Goal: Transaction & Acquisition: Purchase product/service

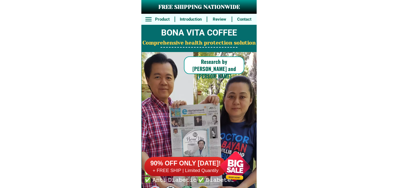
click at [232, 161] on div at bounding box center [235, 165] width 43 height 43
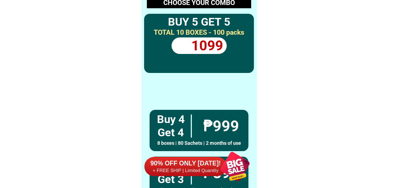
scroll to position [4038, 0]
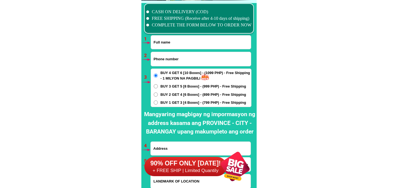
click at [183, 57] on input "Input phone_number" at bounding box center [201, 59] width 100 height 14
paste input "09368482531"
type input "09368482531"
click at [185, 44] on input "Input full_name" at bounding box center [201, 41] width 100 height 13
paste input "Pheta Pagalan"
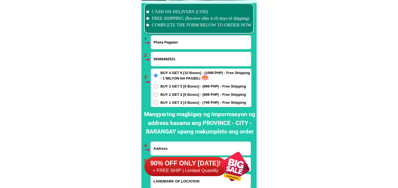
type input "Pheta Pagalan"
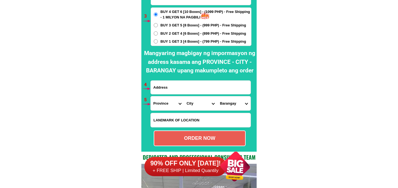
click at [177, 92] on input "Input address" at bounding box center [201, 86] width 100 height 13
paste input "AgapitA pagalan brgy libjo merida leyte porok 4. Enfront brgy hall"
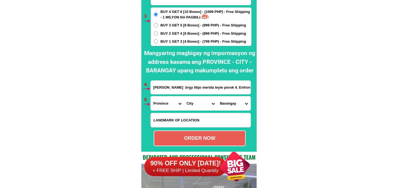
scroll to position [0, 16]
type input "AgapitA pagalan brgy libjo merida leyte porok 4. Enfront brgy hall"
click at [162, 109] on select "Province [GEOGRAPHIC_DATA] [GEOGRAPHIC_DATA] [GEOGRAPHIC_DATA] [GEOGRAPHIC_DATA…" at bounding box center [167, 103] width 33 height 14
select select "63_199"
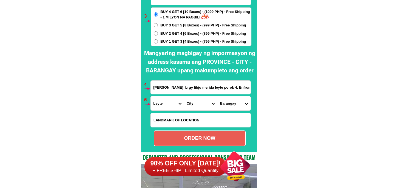
click at [151, 96] on select "Province [GEOGRAPHIC_DATA] [GEOGRAPHIC_DATA] [GEOGRAPHIC_DATA] [GEOGRAPHIC_DATA…" at bounding box center [167, 103] width 33 height 14
click at [200, 101] on select "City Abuyog Alangalang Albuera Babatngon Barugo Baybay-city Burauen Calubian Ca…" at bounding box center [200, 103] width 33 height 14
select select "63_1995151"
click at [184, 96] on select "City Abuyog Alangalang Albuera Babatngon Barugo Baybay-city Burauen Calubian Ca…" at bounding box center [200, 103] width 33 height 14
click at [222, 107] on select "Barangay Binabaye Cabaliwan Calunangan Calunasan Cambalong Can-unzo Canbantug C…" at bounding box center [233, 103] width 33 height 14
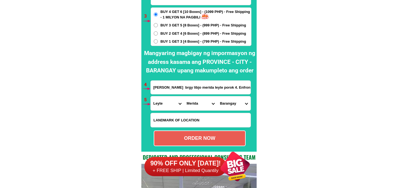
select select "63_19951514561"
click at [217, 96] on select "Barangay Binabaye Cabaliwan Calunangan Calunasan Cambalong Can-unzo Canbantug C…" at bounding box center [233, 103] width 33 height 14
click at [199, 133] on div "ORDER NOW" at bounding box center [200, 138] width 92 height 16
type input "AgapitA pagalan brgy libjo merida leyte porok 4. Enfront brgy hall"
radio input "true"
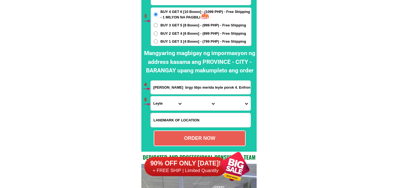
scroll to position [4068, 0]
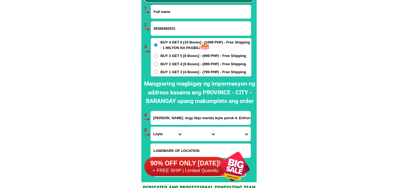
click at [184, 12] on input "Input full_name" at bounding box center [201, 11] width 100 height 13
paste input "Lita Lagrimas Morales"
type input "Lita Lagrimas Morales"
click at [172, 23] on input "Input phone_number" at bounding box center [201, 28] width 100 height 14
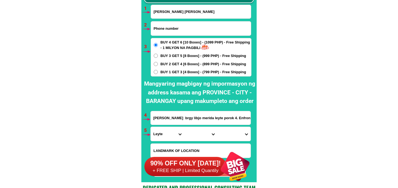
paste input "639 814599512"
click at [160, 30] on input "639 814599512" at bounding box center [201, 28] width 100 height 14
type input "639814599512"
click at [174, 119] on input "AgapitA pagalan brgy libjo merida leyte porok 4. Enfront brgy hall" at bounding box center [201, 117] width 100 height 13
paste input "Lita morales DasmArenas cavite brgy san antonio de padua 2 bkl 10 lot 9"
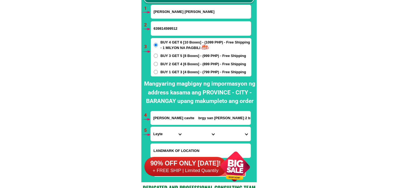
scroll to position [0, 32]
type input "Lita morales DasmArenas cavite brgy san antonio de padua 2 bkl 10 lot 9"
click at [190, 69] on span "BUY 1 GET 3 [4 Boxes] - (799 PHP) - Free Shipping" at bounding box center [204, 71] width 86 height 5
click at [158, 70] on input "BUY 1 GET 3 [4 Boxes] - (799 PHP) - Free Shipping" at bounding box center [156, 72] width 4 height 4
radio input "true"
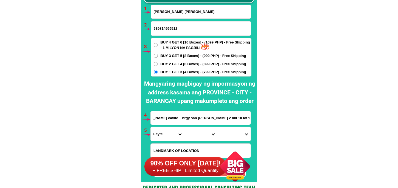
scroll to position [0, 0]
click at [166, 138] on select "Province [GEOGRAPHIC_DATA] [GEOGRAPHIC_DATA] [GEOGRAPHIC_DATA] [GEOGRAPHIC_DATA…" at bounding box center [167, 134] width 33 height 14
select select "63_826"
click at [151, 127] on select "Province [GEOGRAPHIC_DATA] [GEOGRAPHIC_DATA] [GEOGRAPHIC_DATA] [GEOGRAPHIC_DATA…" at bounding box center [167, 134] width 33 height 14
click at [191, 136] on select "City Alfonso Amadeo Bacoor Carmona Cavite-city Cavite-magallanes Cavite-rosario…" at bounding box center [200, 134] width 33 height 14
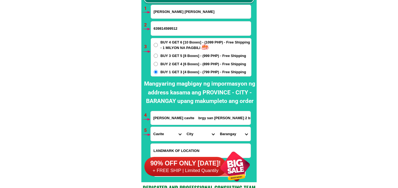
select select "63_8262364"
click at [184, 127] on select "City Alfonso Amadeo Bacoor Carmona Cavite-city Cavite-magallanes Cavite-rosario…" at bounding box center [200, 134] width 33 height 14
drag, startPoint x: 232, startPoint y: 137, endPoint x: 234, endPoint y: 127, distance: 10.3
click at [232, 137] on select "Barangay Burol Burol i Burol ii Burol iii Datu esmael (bago-a-ingud) Emmanuel b…" at bounding box center [233, 134] width 33 height 14
drag, startPoint x: 226, startPoint y: 135, endPoint x: 227, endPoint y: 132, distance: 3.1
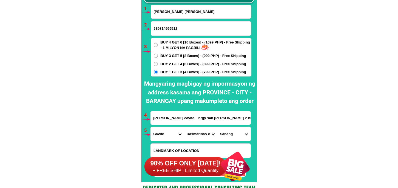
click at [226, 134] on select "Barangay Burol Burol i Burol ii Burol iii Datu esmael (bago-a-ingud) Emmanuel b…" at bounding box center [233, 134] width 33 height 14
select select "63_82623643818"
click at [217, 127] on select "Barangay Burol Burol i Burol ii Burol iii Datu esmael (bago-a-ingud) Emmanuel b…" at bounding box center [233, 134] width 33 height 14
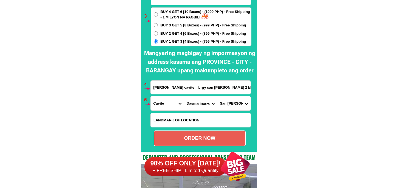
click at [206, 136] on div "ORDER NOW" at bounding box center [199, 137] width 91 height 7
type input "Lita morales DasmArenas cavite brgy san antonio de padua 2 bkl 10 lot 9"
radio input "true"
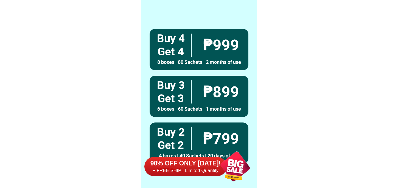
scroll to position [4038, 0]
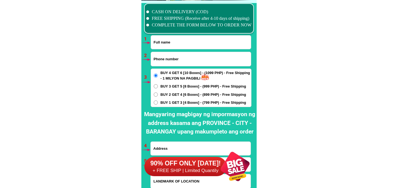
click at [178, 46] on input "Input full_name" at bounding box center [201, 41] width 100 height 13
paste input "[PERSON_NAME]"
type input "[PERSON_NAME]"
click at [191, 60] on input "Input phone_number" at bounding box center [201, 59] width 100 height 14
paste input "09656012284"
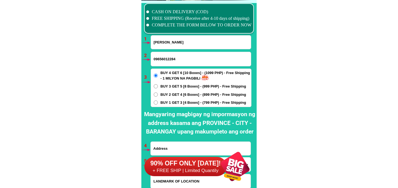
type input "09656012284"
click at [170, 102] on span "BUY 1 GET 3 [4 Boxes] - (799 PHP) - Free Shipping" at bounding box center [204, 102] width 86 height 5
click at [158, 102] on input "BUY 1 GET 3 [4 Boxes] - (799 PHP) - Free Shipping" at bounding box center [156, 102] width 4 height 4
radio input "true"
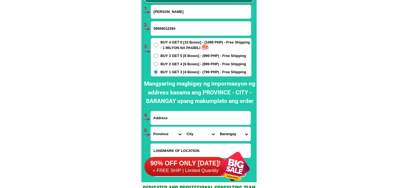
click at [174, 121] on input "Input address" at bounding box center [201, 117] width 100 height 13
paste input "Blck 12 lot 23 Rd 5 arveemar Brgy San [PERSON_NAME] Angono rizal"
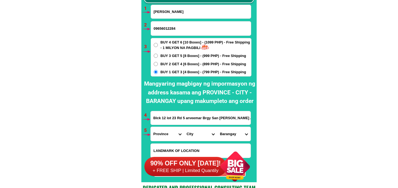
scroll to position [0, 1]
type input "Blck 12 lot 23 Rd 5 arveemar Brgy San [PERSON_NAME] Angono rizal"
click at [167, 135] on select "Province [GEOGRAPHIC_DATA] [GEOGRAPHIC_DATA] [GEOGRAPHIC_DATA] [GEOGRAPHIC_DATA…" at bounding box center [167, 134] width 33 height 14
select select "63_993"
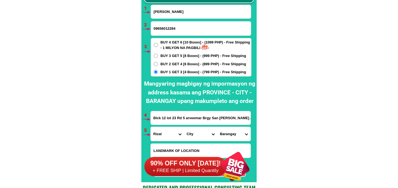
click at [151, 127] on select "Province [GEOGRAPHIC_DATA] [GEOGRAPHIC_DATA] [GEOGRAPHIC_DATA] [GEOGRAPHIC_DATA…" at bounding box center [167, 134] width 33 height 14
click at [187, 133] on select "City Angono Antipolo-city [GEOGRAPHIC_DATA] [GEOGRAPHIC_DATA] [GEOGRAPHIC_DATA]…" at bounding box center [200, 134] width 33 height 14
select select "63_9933179"
click at [184, 127] on select "City Angono Antipolo-city [GEOGRAPHIC_DATA] [GEOGRAPHIC_DATA] [GEOGRAPHIC_DATA]…" at bounding box center [200, 134] width 33 height 14
drag, startPoint x: 234, startPoint y: 132, endPoint x: 234, endPoint y: 128, distance: 4.4
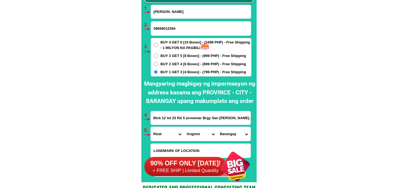
click at [234, 130] on select "Barangay Bagumbayan Kalayaan Mahabang parang [GEOGRAPHIC_DATA] [GEOGRAPHIC_DATA…" at bounding box center [233, 134] width 33 height 14
select select "63_99331795373"
click at [217, 127] on select "Barangay Bagumbayan Kalayaan Mahabang parang [GEOGRAPHIC_DATA] [GEOGRAPHIC_DATA…" at bounding box center [233, 134] width 33 height 14
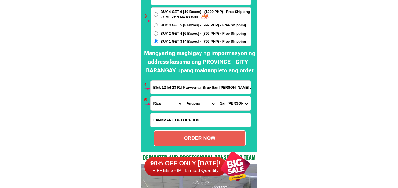
click at [196, 139] on div "ORDER NOW" at bounding box center [199, 137] width 91 height 7
radio input "true"
